Goal: Task Accomplishment & Management: Manage account settings

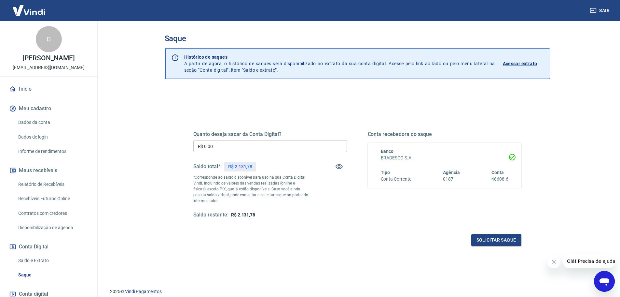
click at [255, 150] on input "R$ 0,00" at bounding box center [270, 146] width 154 height 12
type input "R$ 2.131,78"
click at [497, 243] on button "Solicitar saque" at bounding box center [496, 240] width 50 height 12
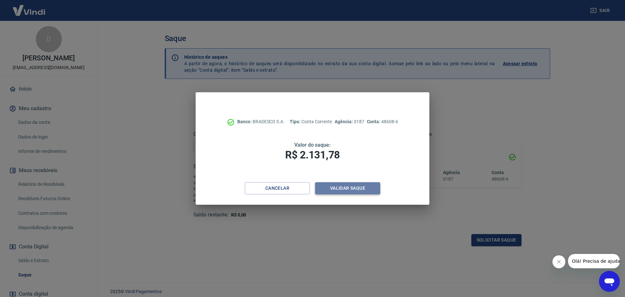
click at [351, 187] on button "Validar saque" at bounding box center [347, 188] width 65 height 12
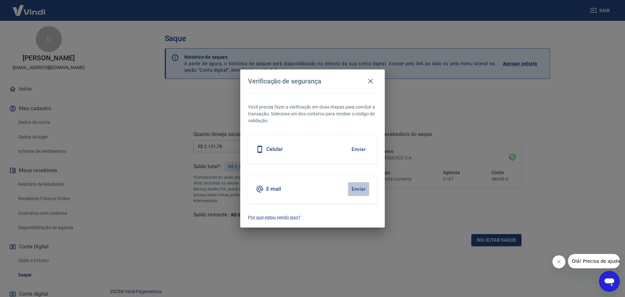
click at [357, 187] on button "Enviar" at bounding box center [358, 189] width 21 height 14
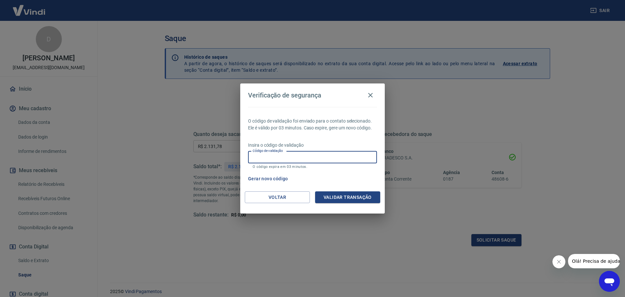
click at [318, 152] on input "Código de validação" at bounding box center [312, 157] width 129 height 12
type input "110631"
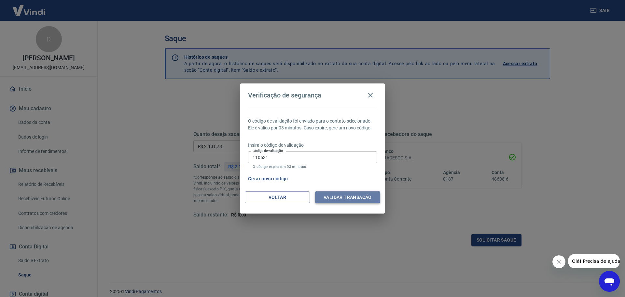
click at [355, 200] on button "Validar transação" at bounding box center [347, 197] width 65 height 12
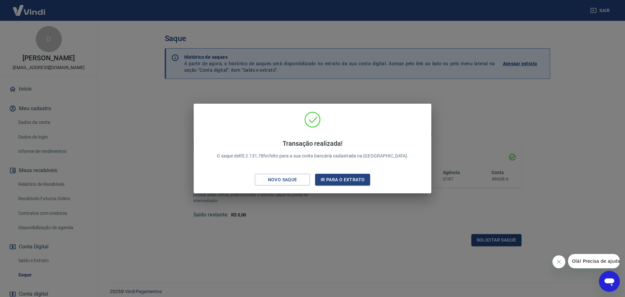
click at [335, 219] on div "Transação realizada! O saque de R$ 2.131,78 foi feito para a sua conta bancária…" at bounding box center [312, 148] width 625 height 297
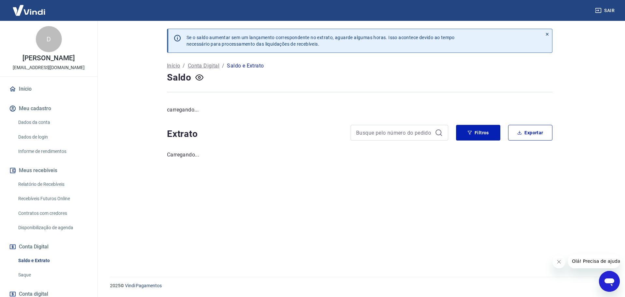
click at [38, 12] on img at bounding box center [29, 10] width 42 height 20
